Goal: Task Accomplishment & Management: Manage account settings

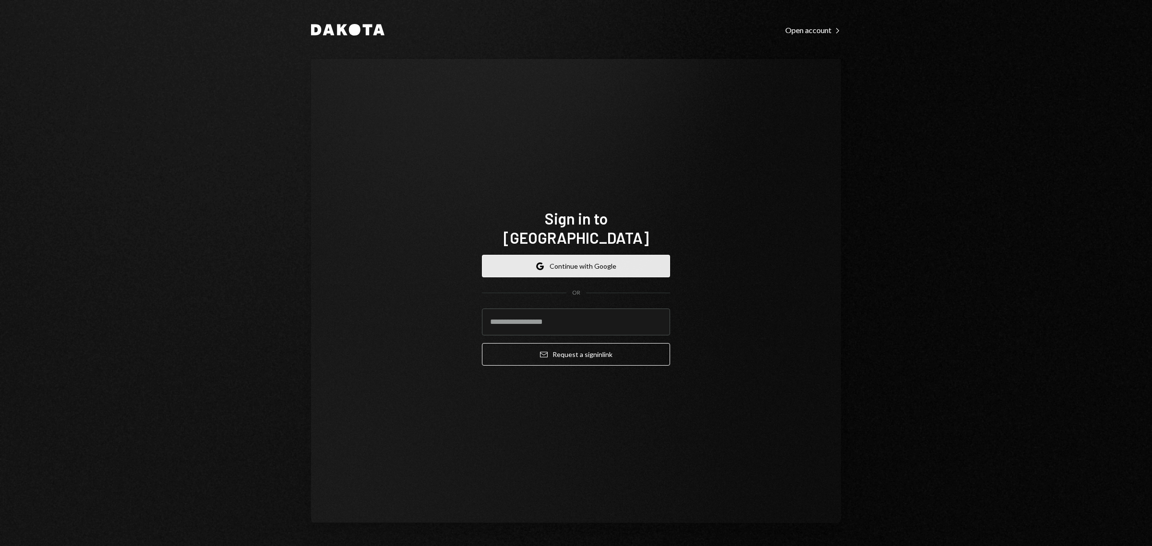
click at [577, 255] on button "Google Continue with Google" at bounding box center [576, 266] width 188 height 23
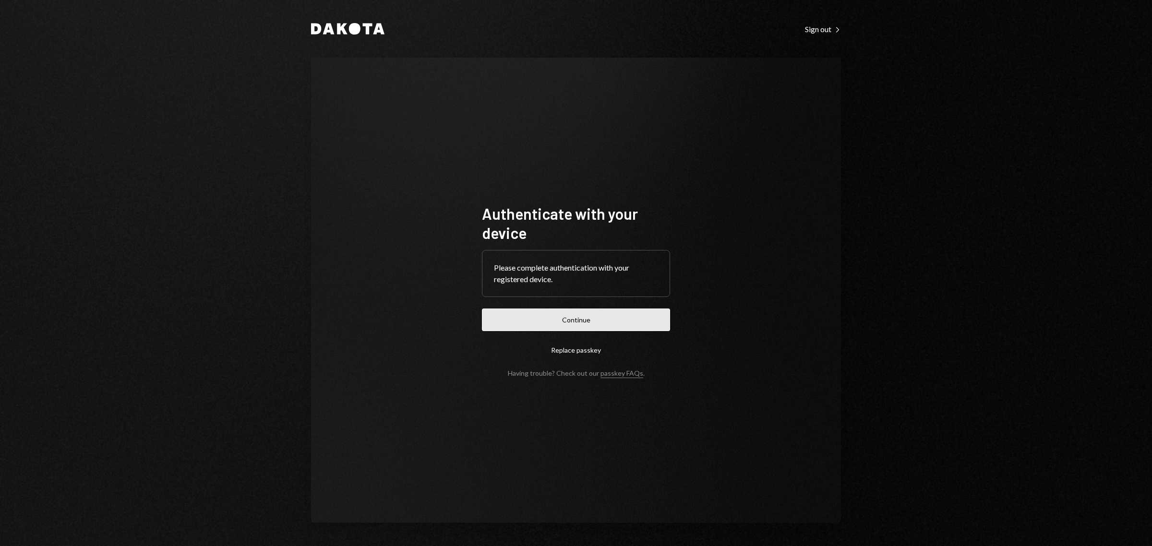
click at [539, 321] on button "Continue" at bounding box center [576, 320] width 188 height 23
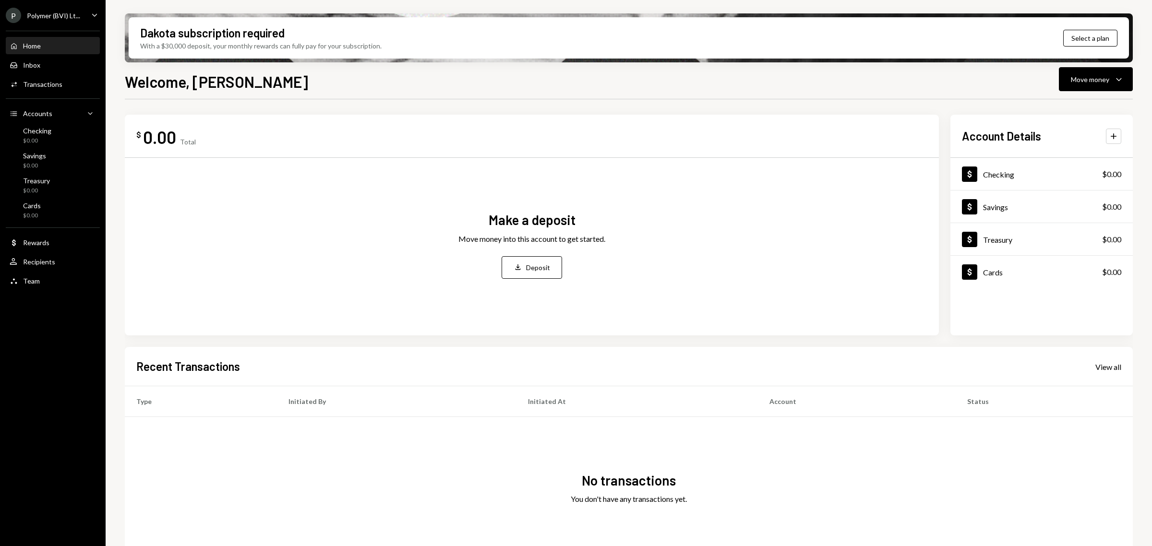
click at [50, 18] on div "Polymer (BVI) Lt..." at bounding box center [53, 16] width 53 height 8
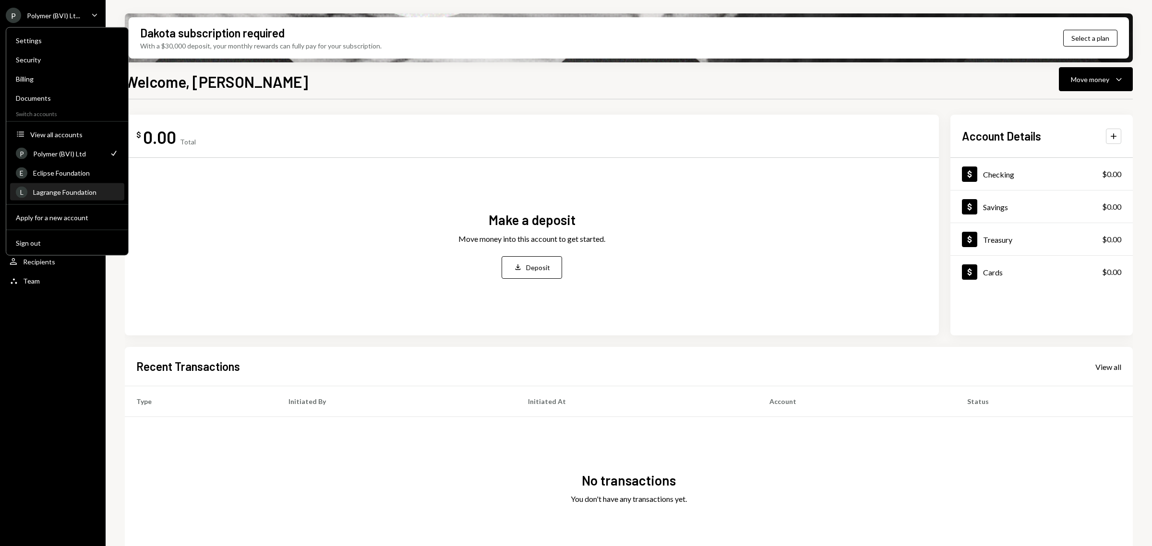
click at [54, 189] on div "Lagrange Foundation" at bounding box center [75, 192] width 85 height 8
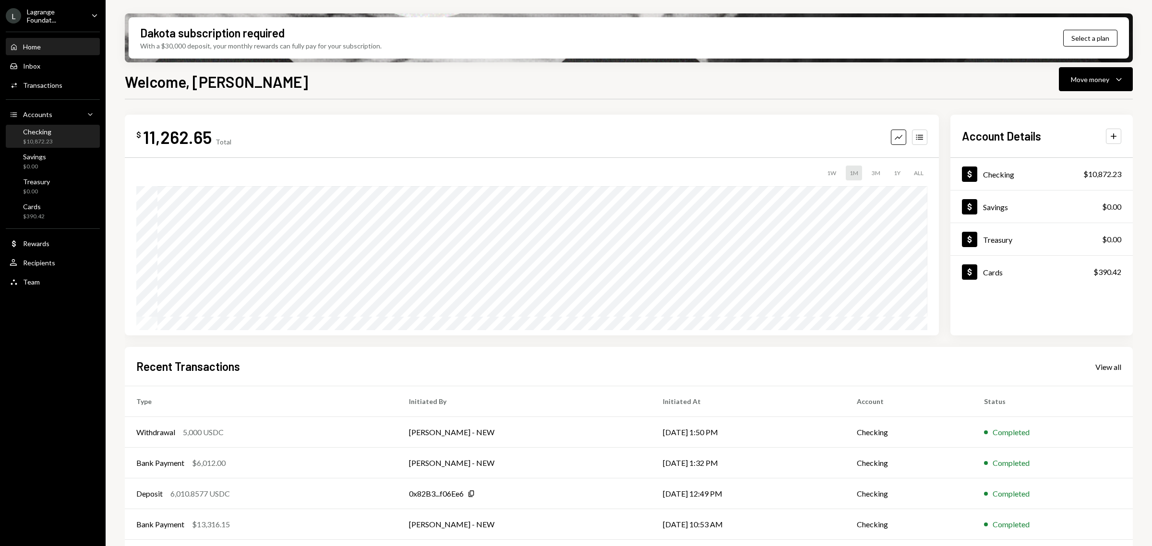
click at [46, 138] on div "$10,872.23" at bounding box center [38, 142] width 30 height 8
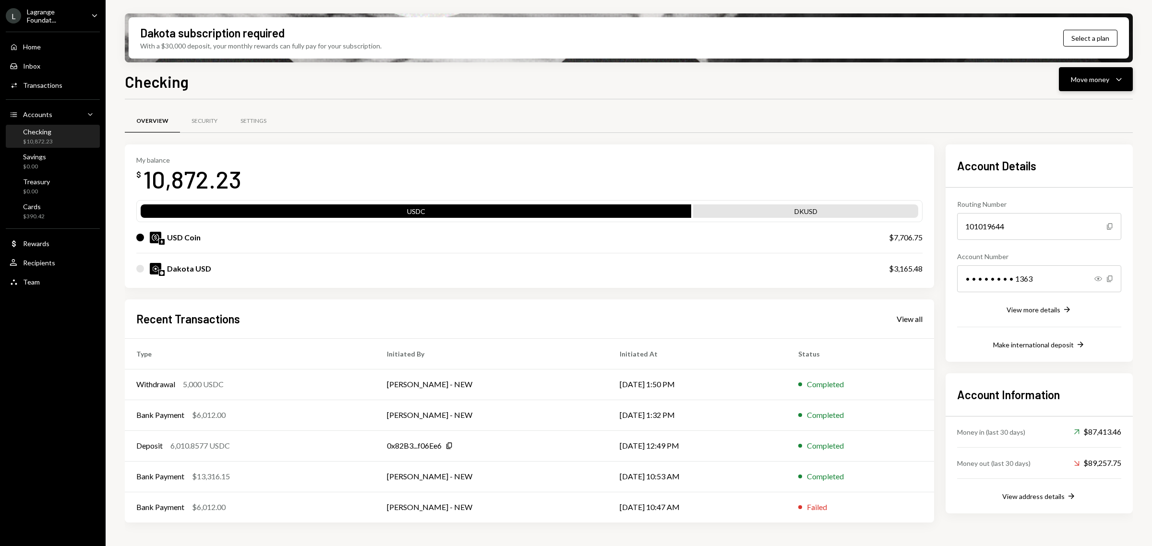
click at [1079, 82] on div "Move money" at bounding box center [1090, 79] width 38 height 10
click at [1070, 152] on div "Deposit" at bounding box center [1088, 151] width 70 height 10
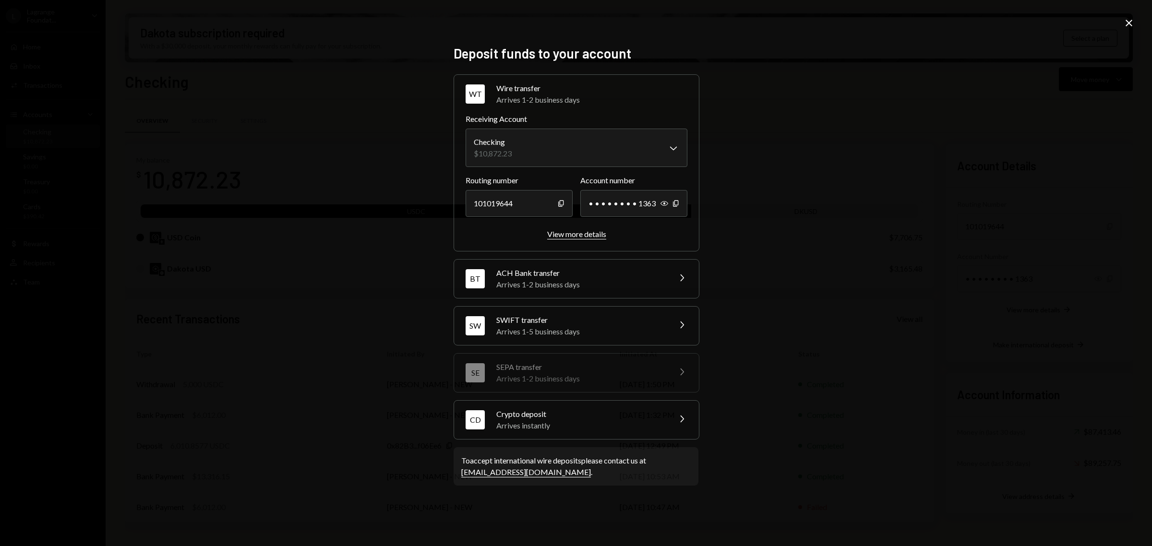
click at [562, 232] on div "View more details" at bounding box center [576, 233] width 59 height 9
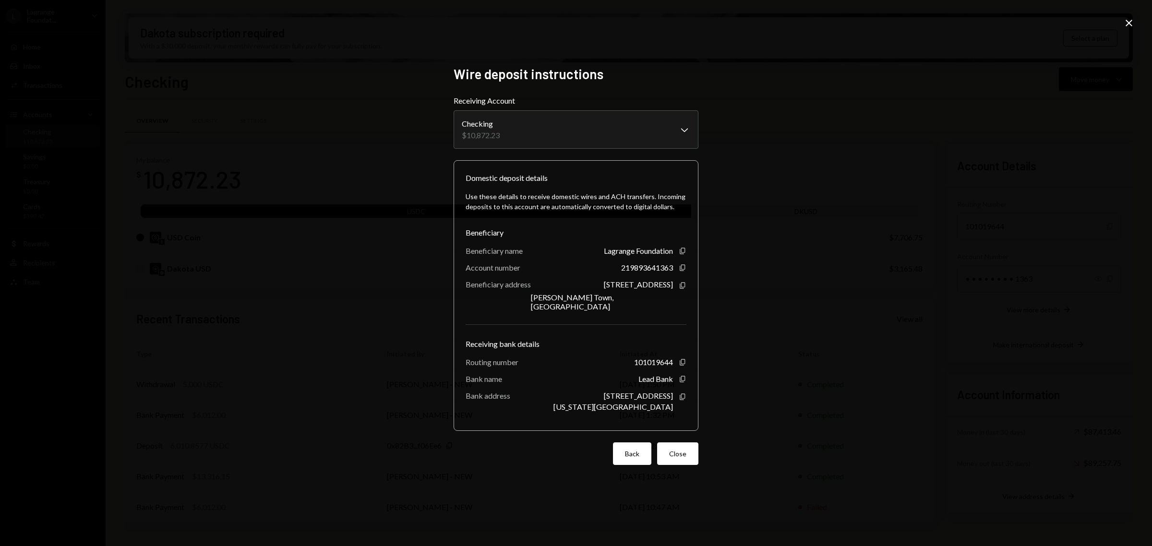
click at [629, 443] on button "Back" at bounding box center [632, 453] width 38 height 23
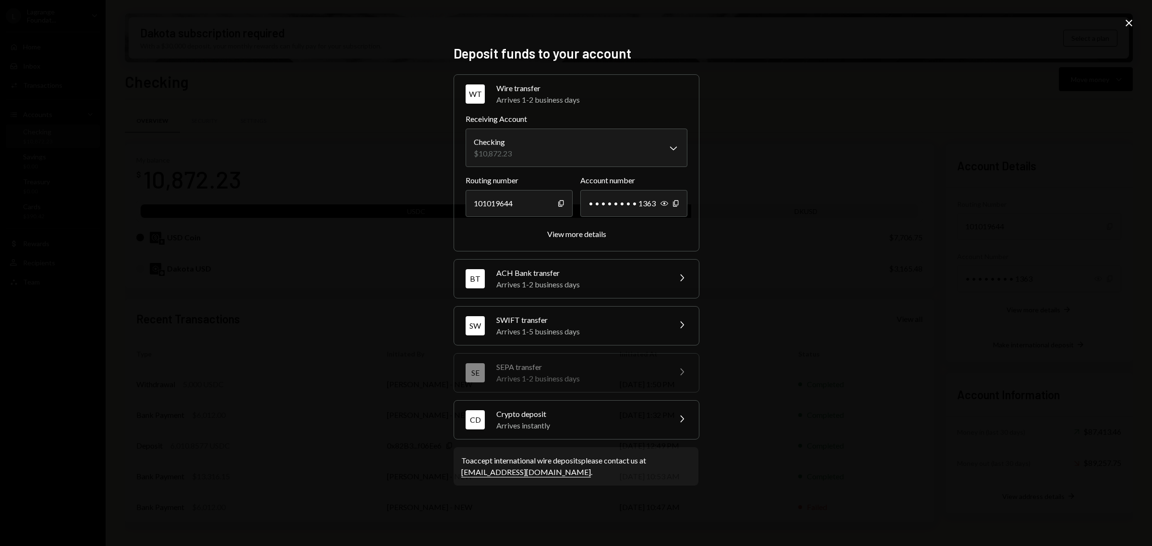
click at [681, 330] on icon "Chevron Right" at bounding box center [682, 325] width 12 height 12
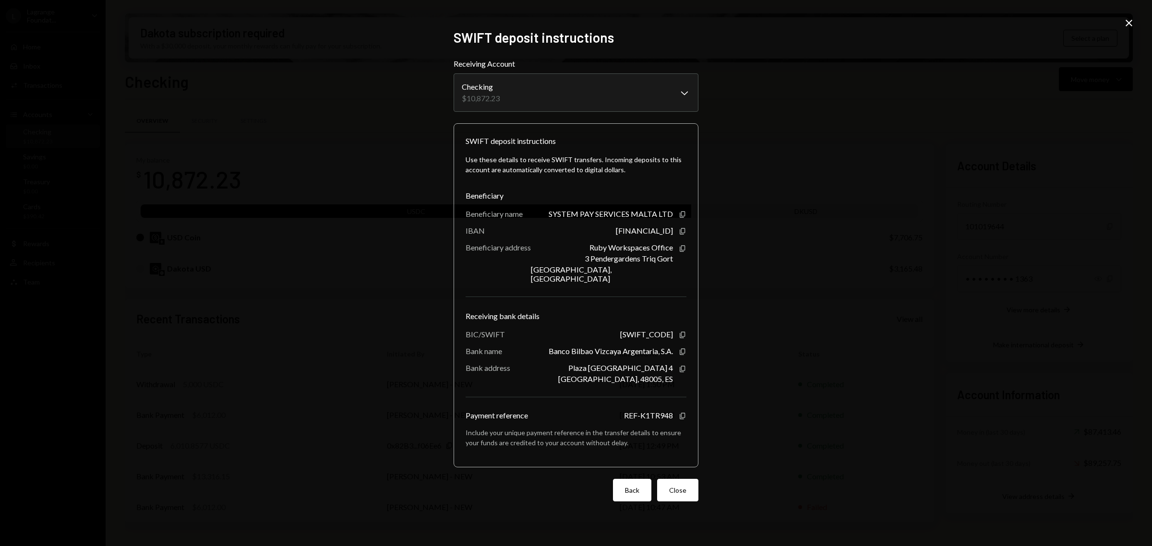
click at [626, 490] on button "Back" at bounding box center [632, 490] width 38 height 23
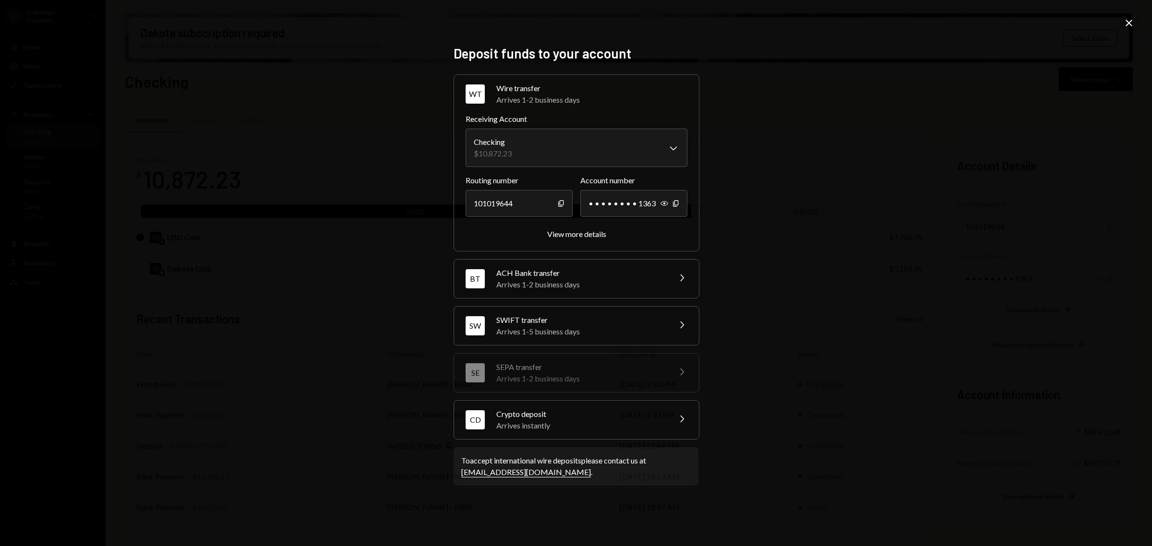
click at [572, 279] on div "Arrives 1-2 business days" at bounding box center [580, 285] width 168 height 12
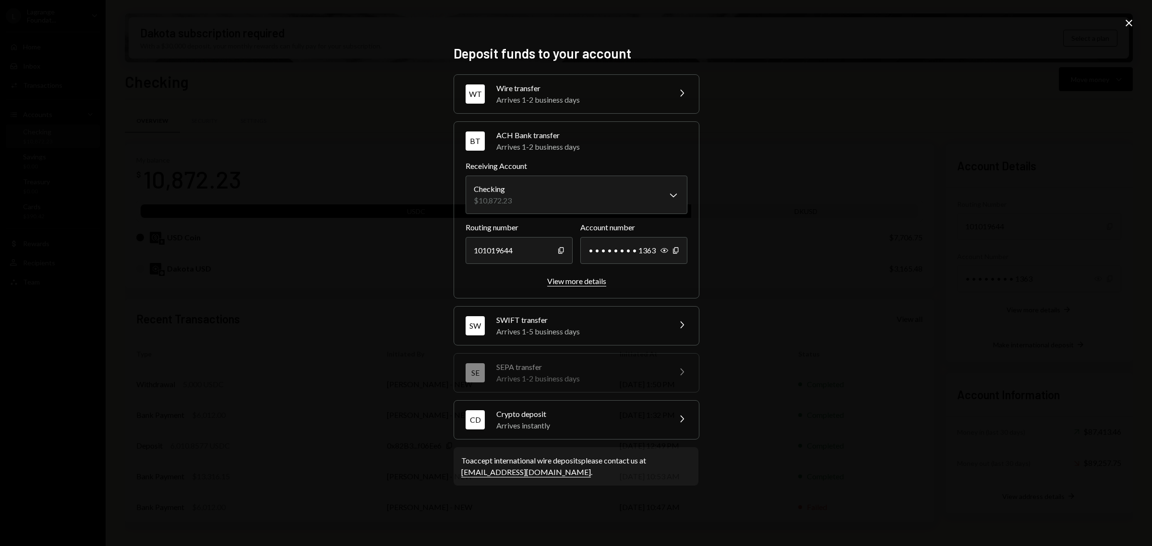
click at [584, 279] on div "View more details" at bounding box center [576, 280] width 59 height 9
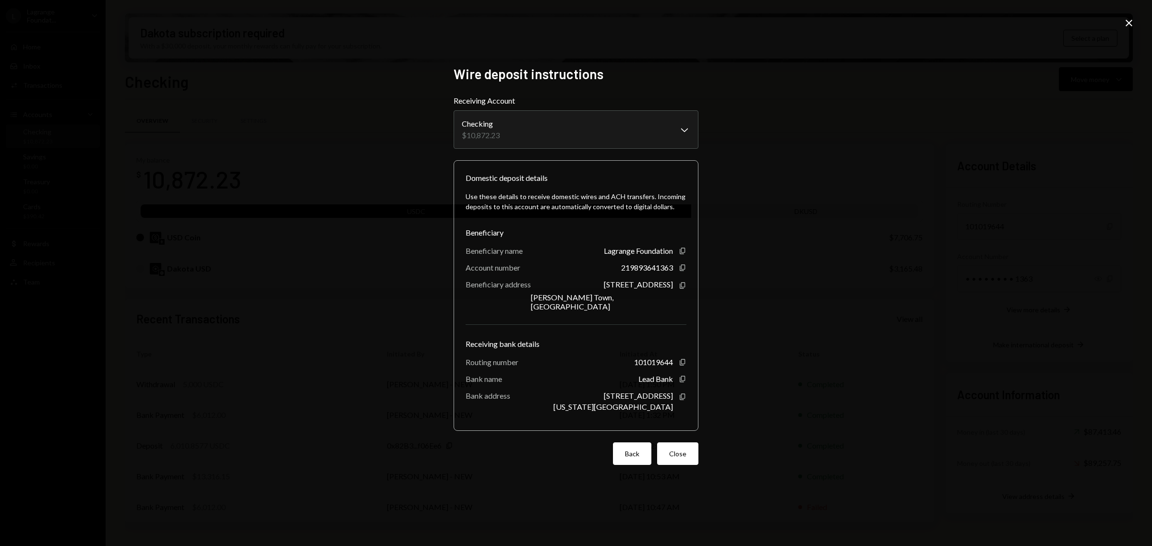
click at [630, 449] on button "Back" at bounding box center [632, 453] width 38 height 23
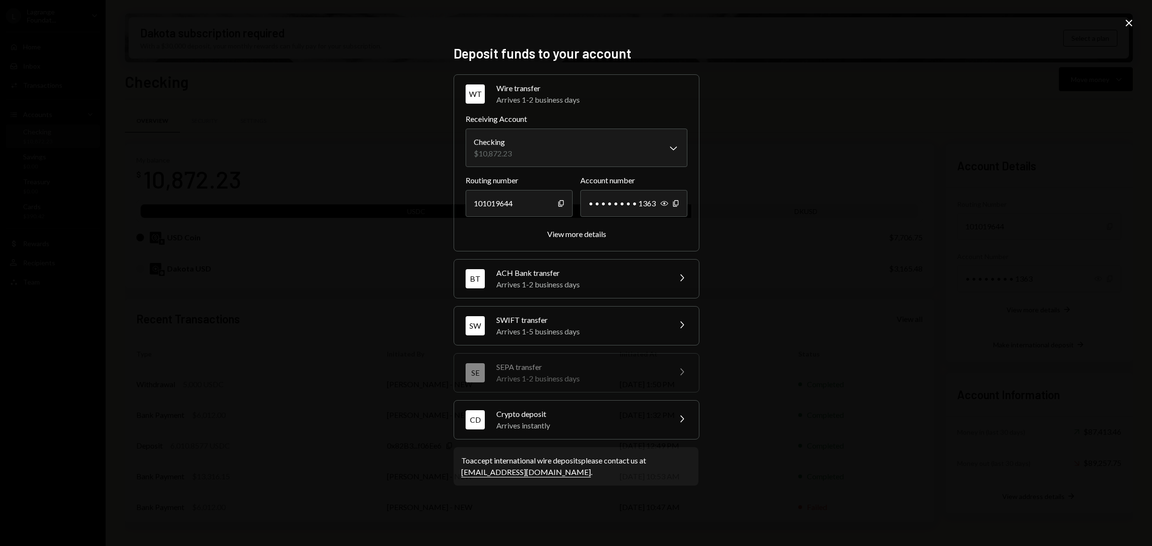
click at [527, 327] on div "Arrives 1-5 business days" at bounding box center [580, 332] width 168 height 12
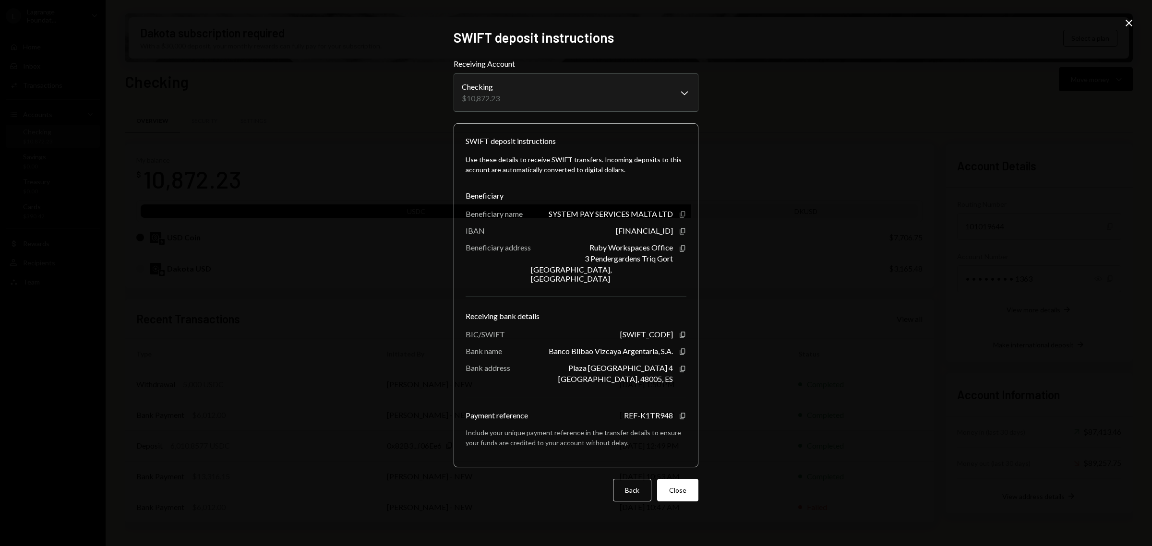
click at [684, 217] on icon "button" at bounding box center [681, 214] width 5 height 6
click at [641, 484] on button "Back" at bounding box center [632, 490] width 38 height 23
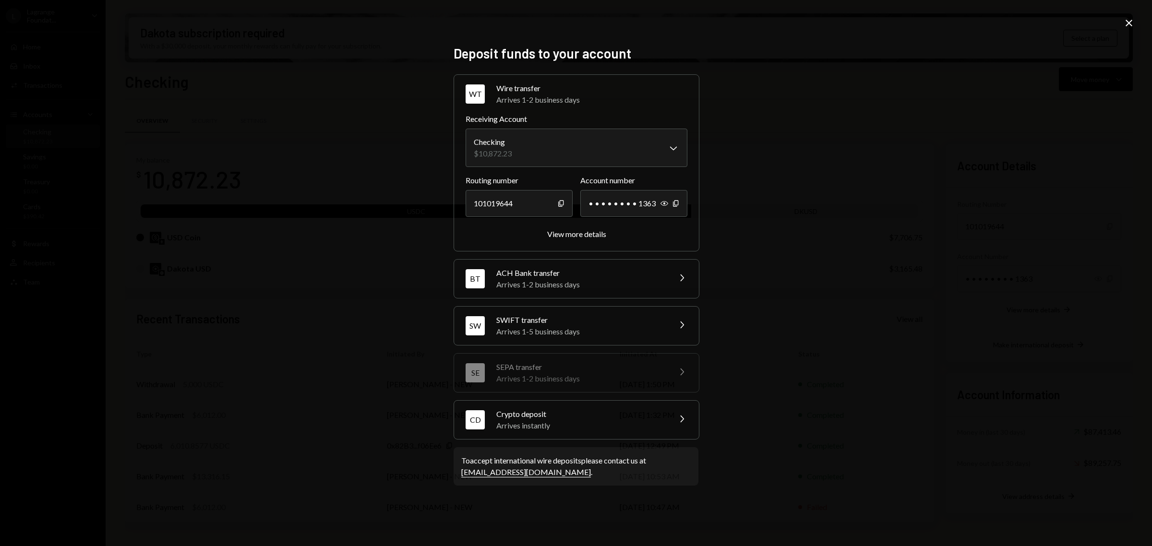
click at [1125, 20] on icon "Close" at bounding box center [1129, 23] width 12 height 12
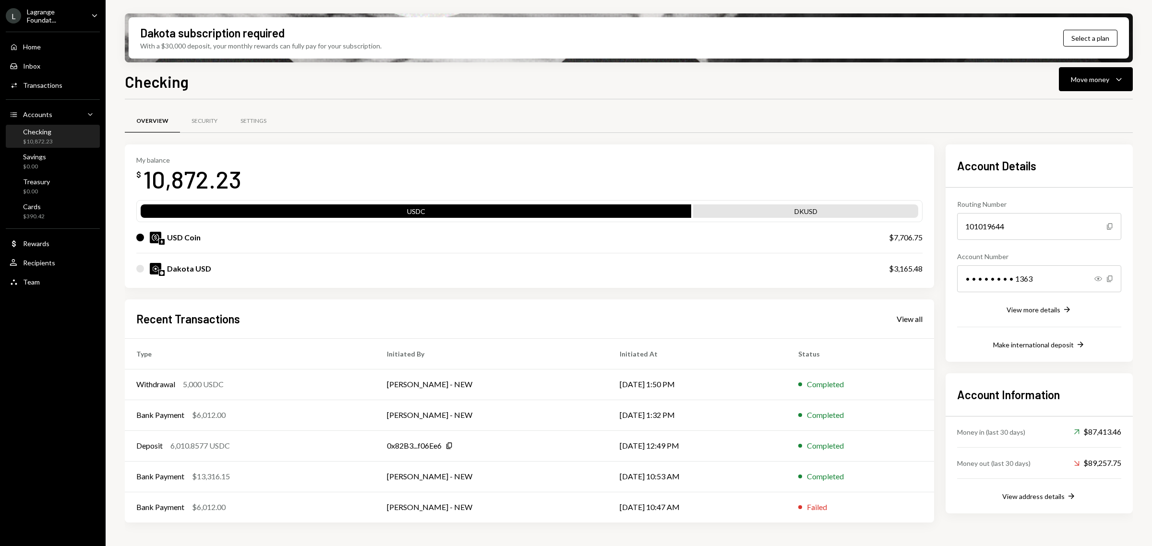
click at [61, 8] on div "Lagrange Foundat..." at bounding box center [55, 16] width 57 height 16
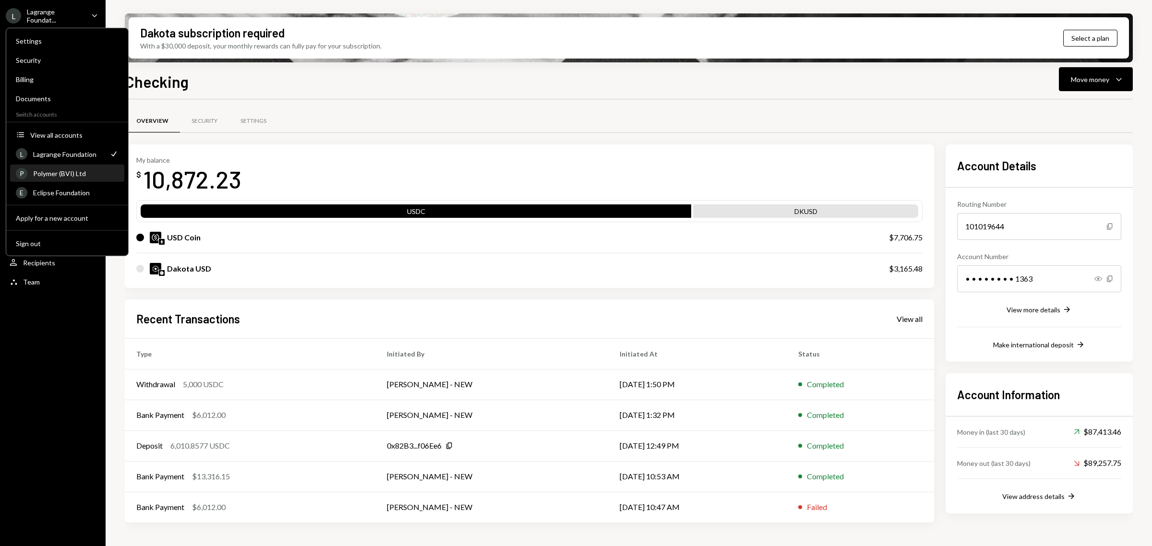
click at [58, 170] on div "Polymer (BVI) Ltd" at bounding box center [75, 173] width 85 height 8
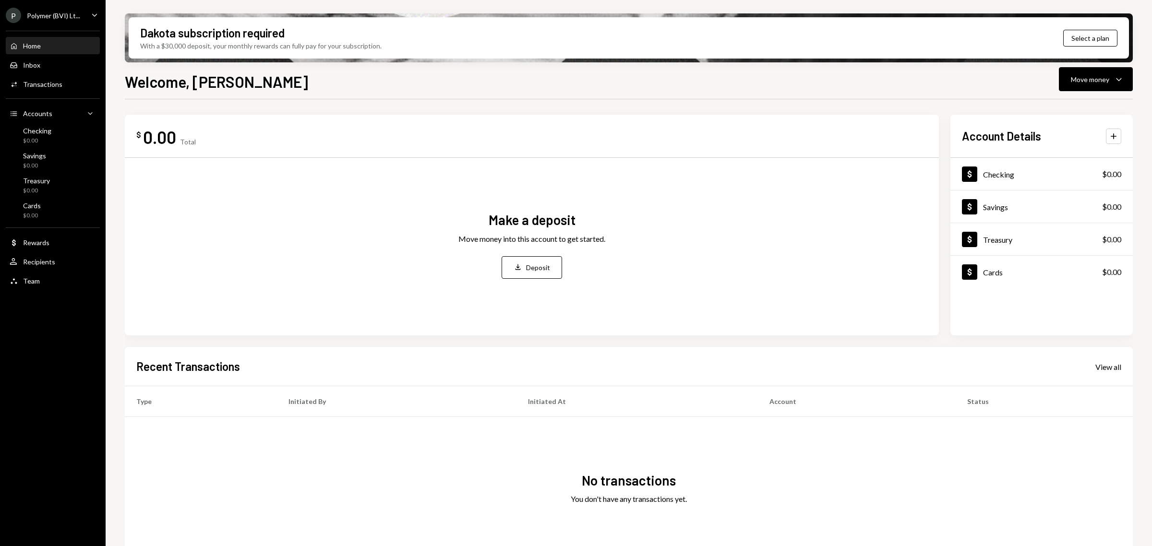
click at [63, 13] on div "Polymer (BVI) Lt..." at bounding box center [53, 16] width 53 height 8
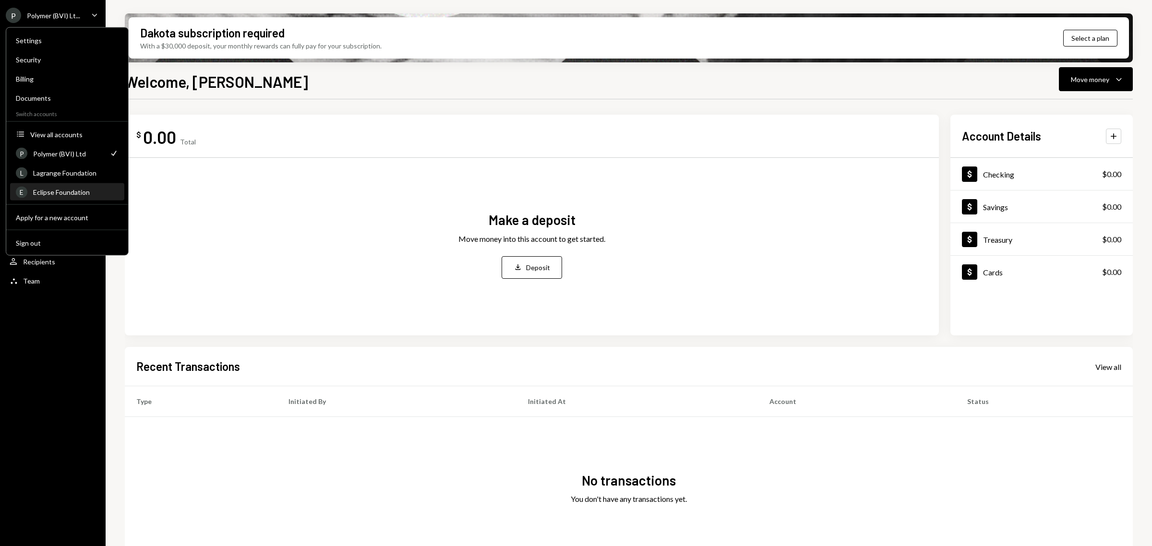
click at [53, 190] on div "Eclipse Foundation" at bounding box center [75, 192] width 85 height 8
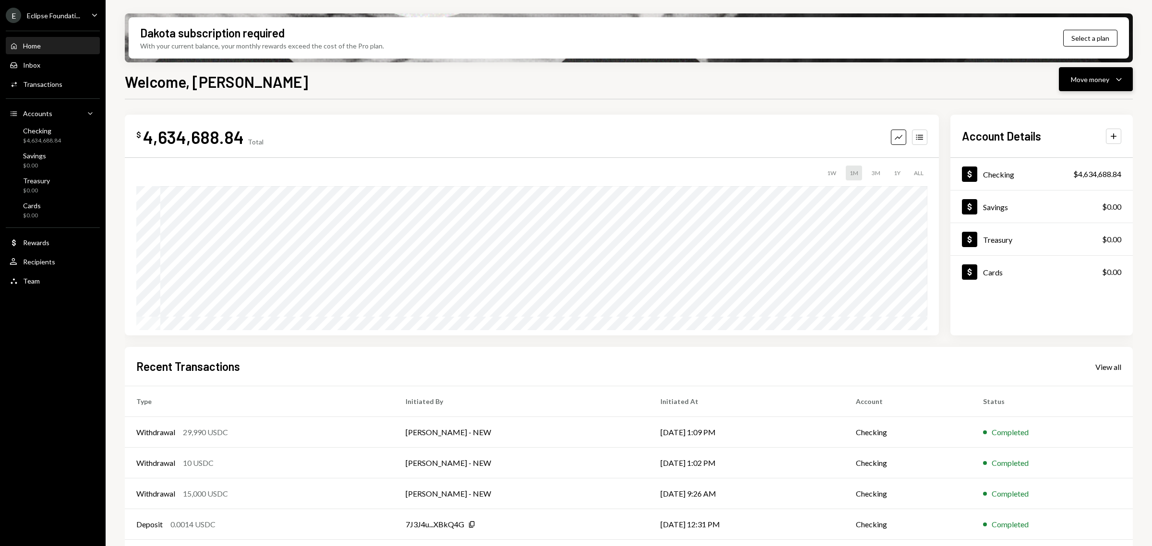
click at [1087, 77] on div "Move money" at bounding box center [1090, 79] width 38 height 10
click at [1075, 105] on div "Send" at bounding box center [1088, 108] width 70 height 10
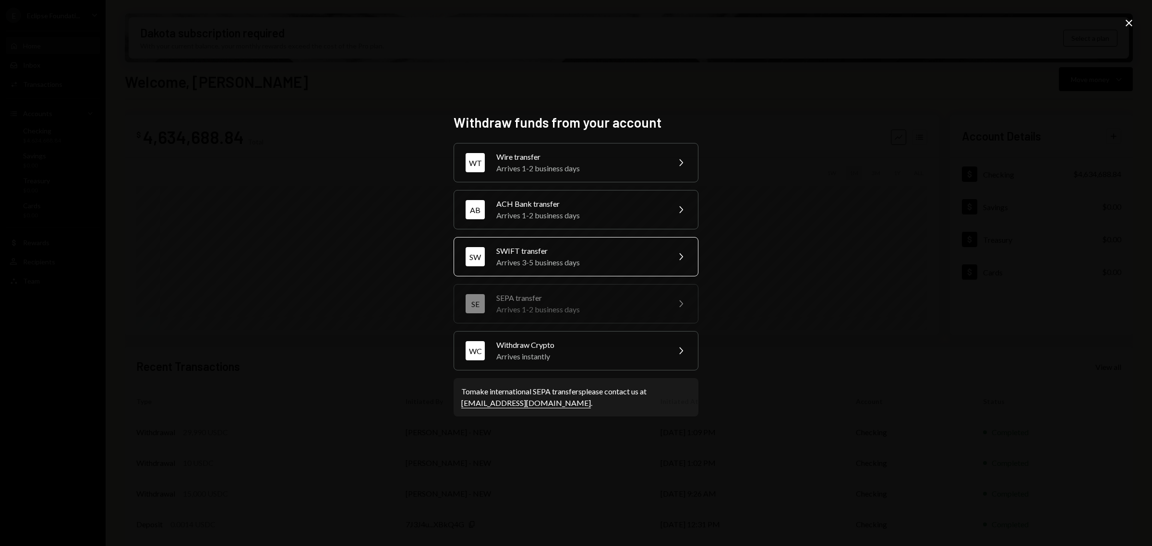
click at [584, 260] on div "Arrives 3-5 business days" at bounding box center [579, 263] width 167 height 12
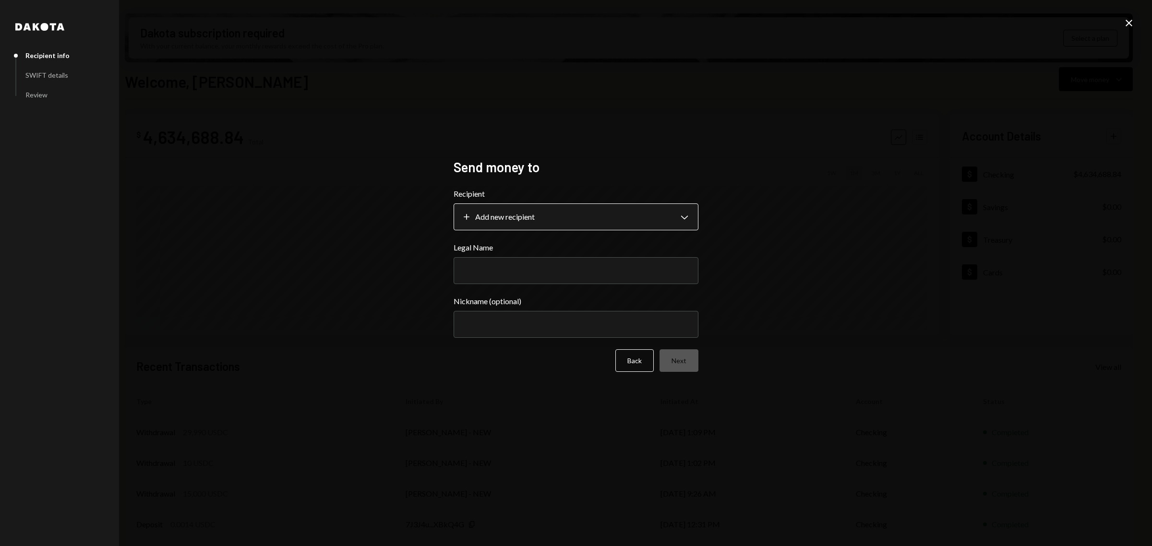
click at [573, 217] on body "E Eclipse Foundati... Caret Down Home Home Inbox Inbox Activities Transactions …" at bounding box center [576, 273] width 1152 height 546
click at [840, 257] on div "**********" at bounding box center [576, 273] width 1152 height 546
click at [581, 286] on form "**********" at bounding box center [575, 280] width 245 height 184
click at [1129, 18] on icon "Close" at bounding box center [1129, 23] width 12 height 12
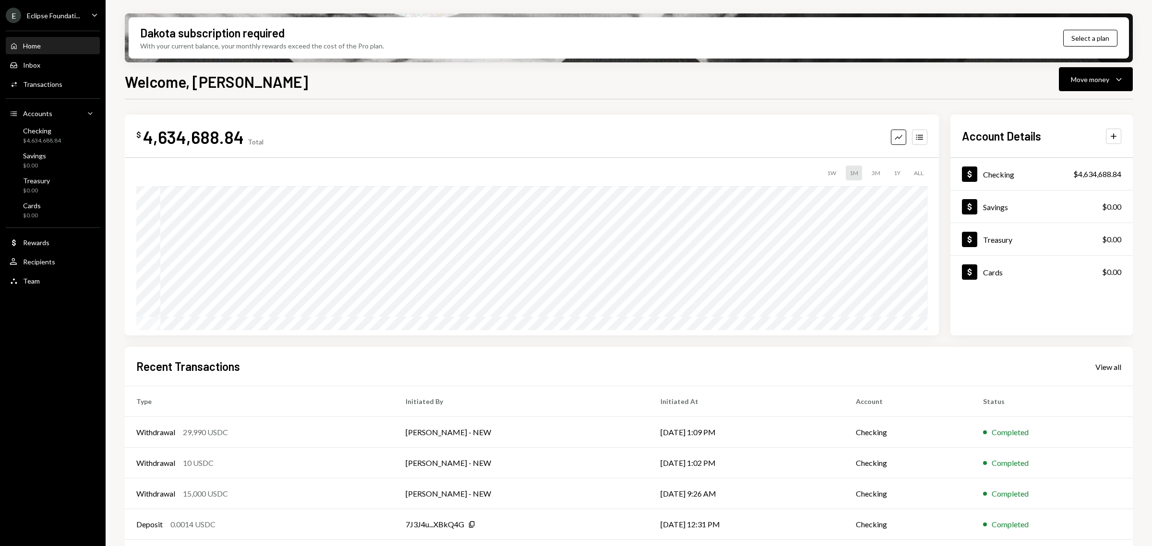
click at [58, 15] on div "Eclipse Foundati..." at bounding box center [53, 16] width 53 height 8
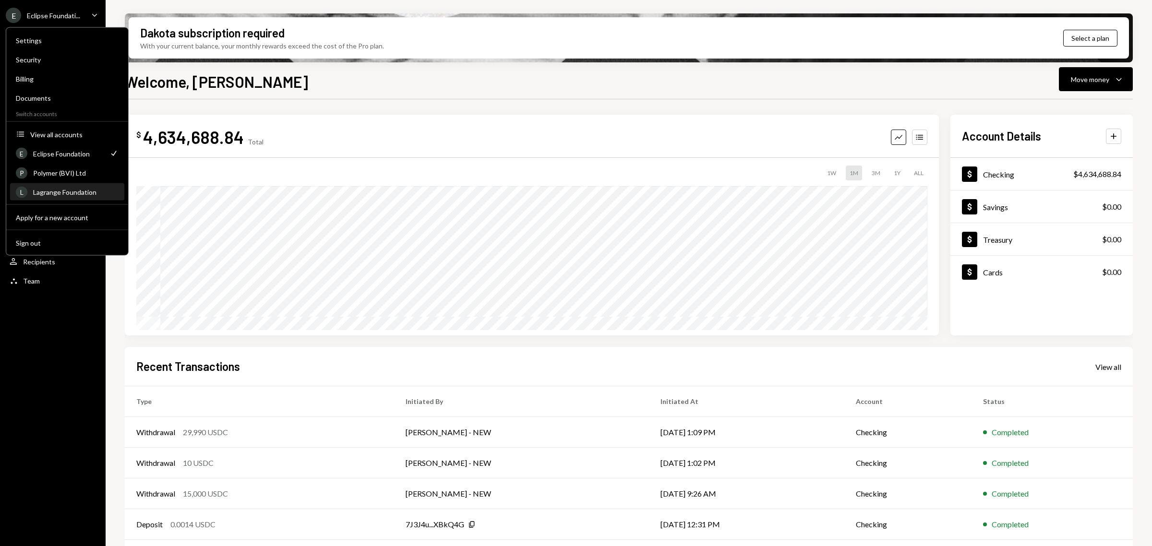
click at [56, 188] on div "Lagrange Foundation" at bounding box center [75, 192] width 85 height 8
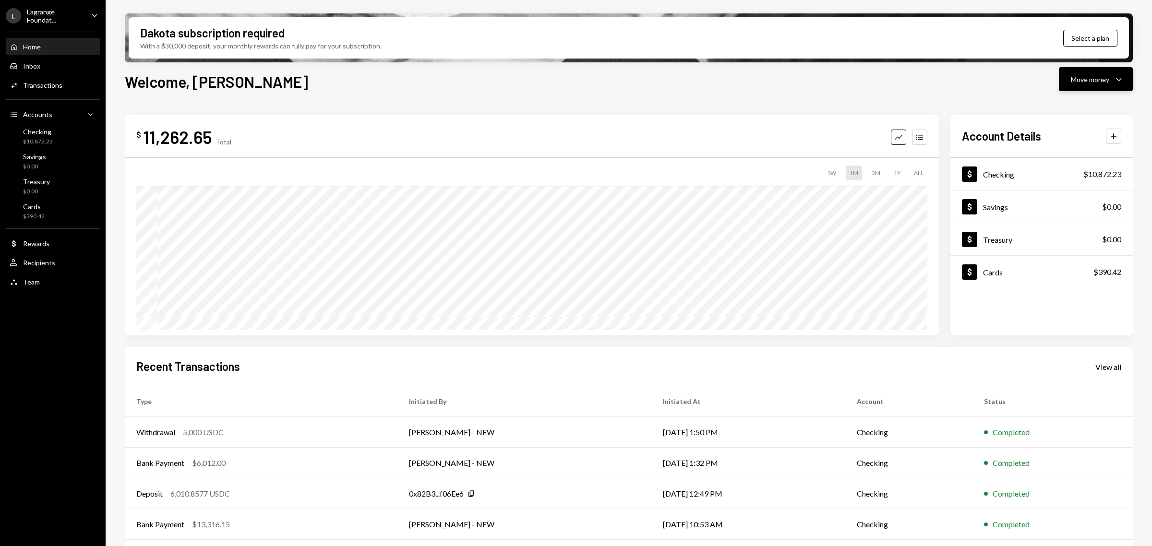
click at [1080, 85] on button "Move money Caret Down" at bounding box center [1096, 79] width 74 height 24
click at [1059, 105] on div "Send" at bounding box center [1088, 108] width 70 height 10
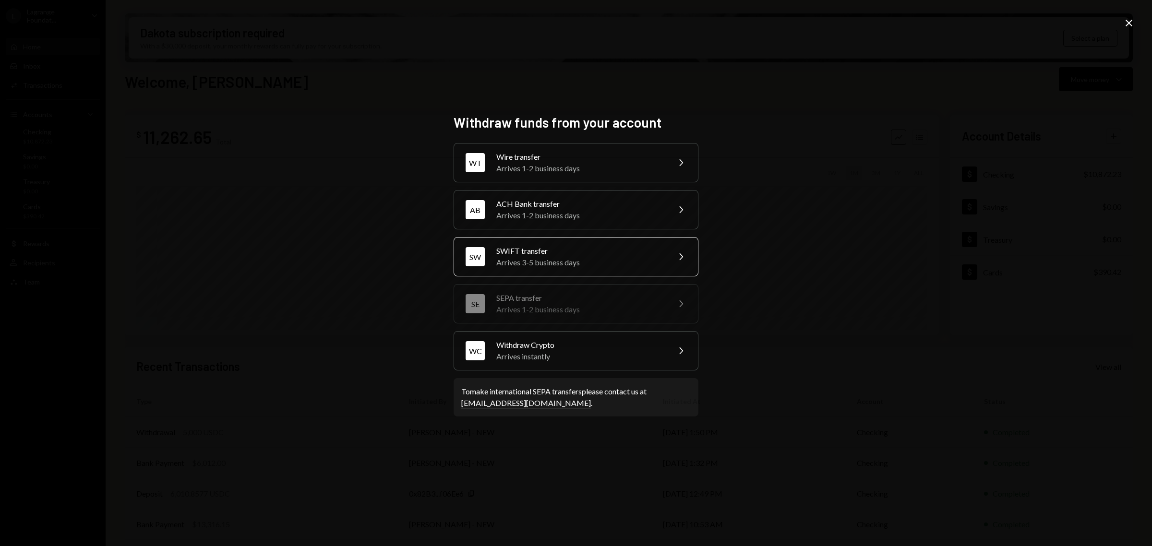
click at [551, 266] on div "Arrives 3-5 business days" at bounding box center [579, 263] width 167 height 12
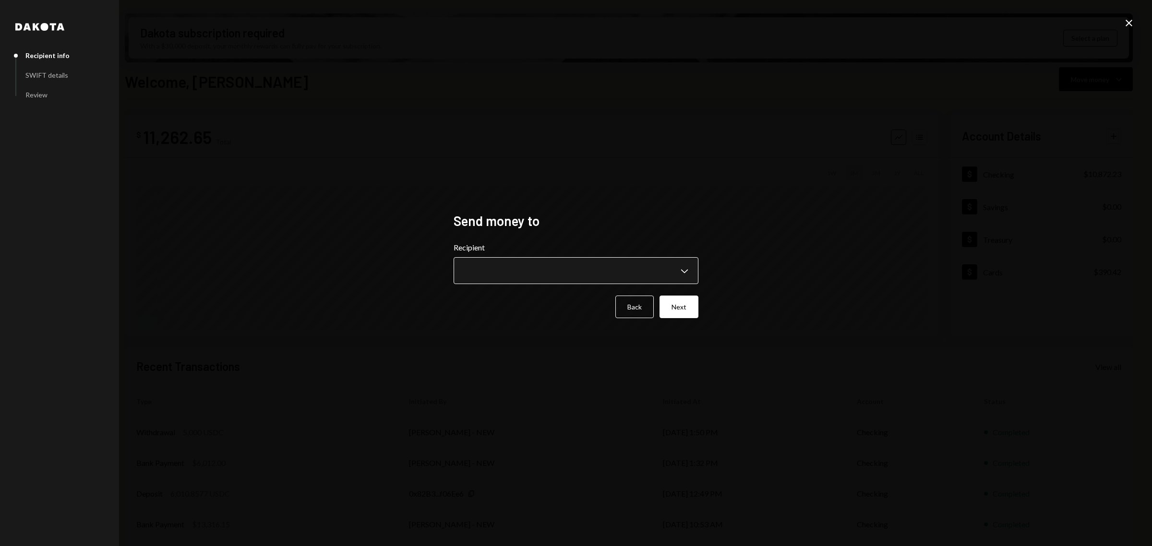
click at [546, 271] on body "L Lagrange Foundat... Caret Down Home Home Inbox Inbox Activities Transactions …" at bounding box center [576, 273] width 1152 height 546
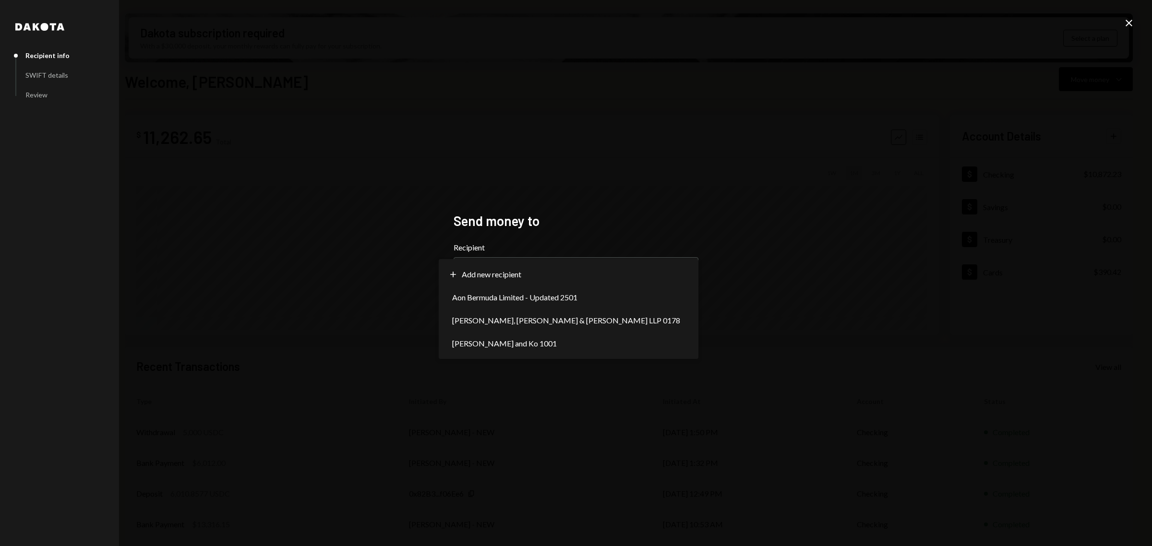
click at [1130, 20] on icon "Close" at bounding box center [1129, 23] width 12 height 12
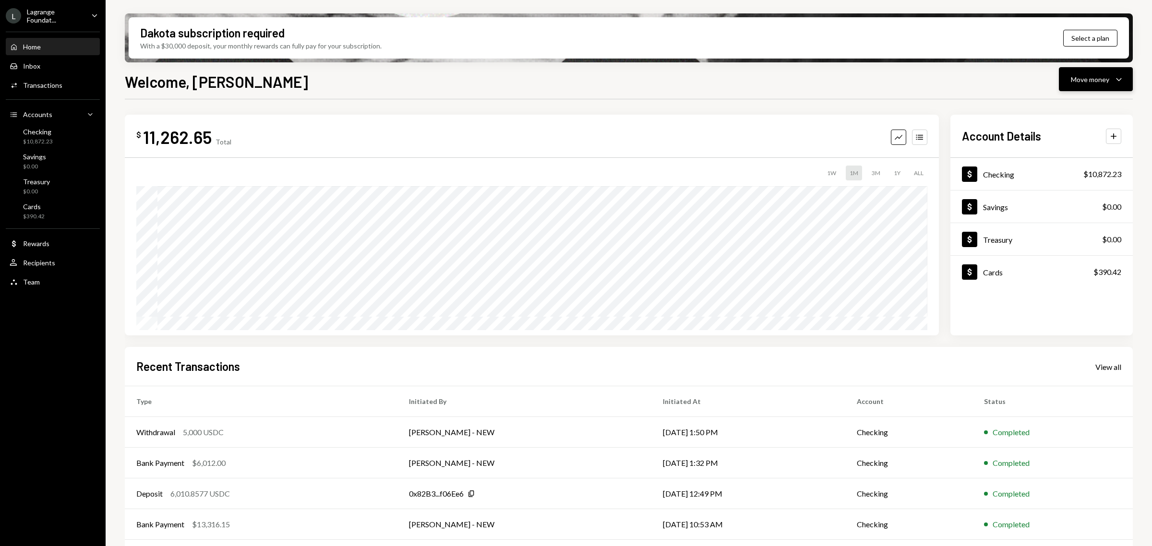
click at [1107, 77] on div "Move money" at bounding box center [1090, 79] width 38 height 10
click at [1065, 108] on div "Send" at bounding box center [1088, 108] width 70 height 10
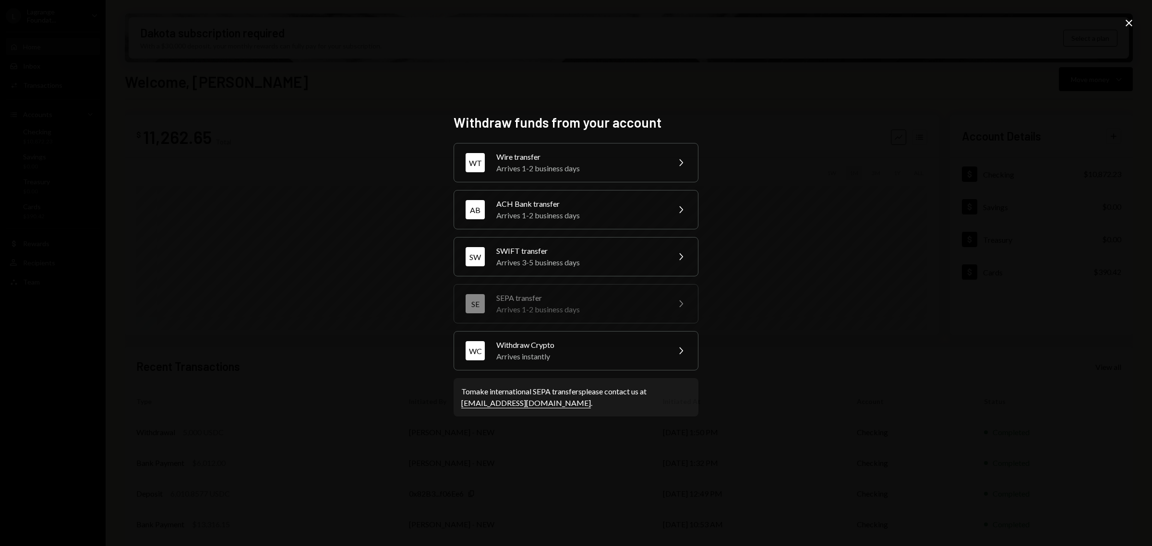
click at [517, 310] on div "Arrives 1-2 business days" at bounding box center [579, 310] width 167 height 12
click at [686, 306] on div "SE SEPA transfer Arrives 1-2 business days Chevron Right" at bounding box center [575, 303] width 245 height 39
click at [1128, 19] on icon "Close" at bounding box center [1129, 23] width 12 height 12
